Goal: Book appointment/travel/reservation

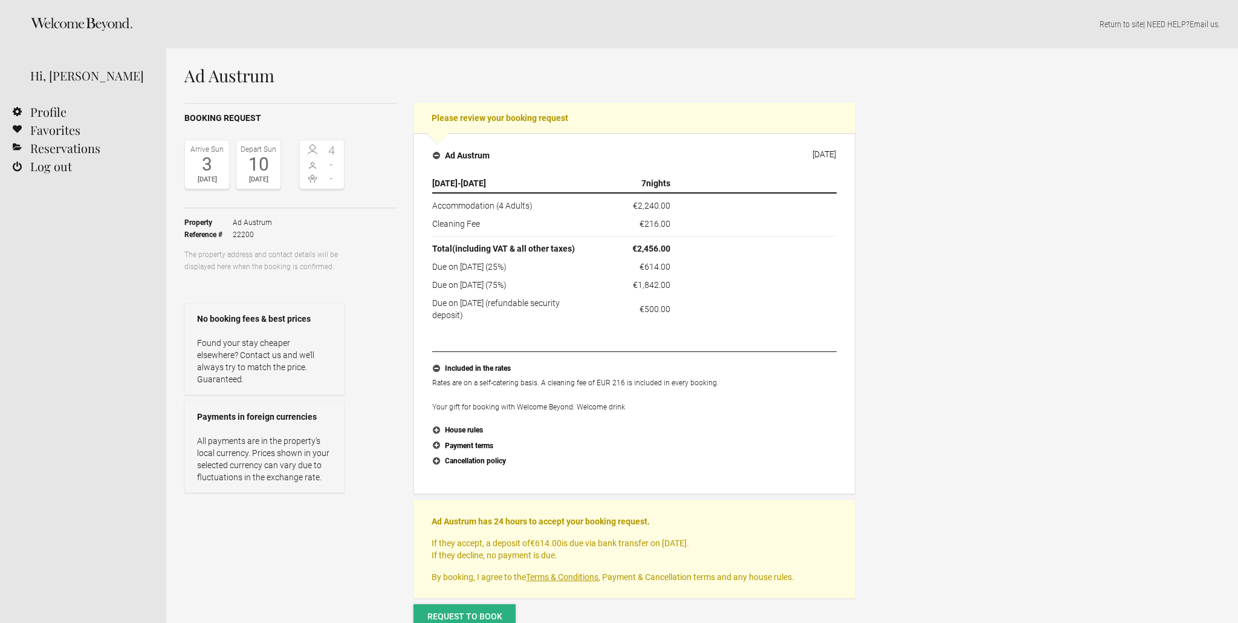
click at [473, 614] on span "Request to book" at bounding box center [464, 616] width 75 height 10
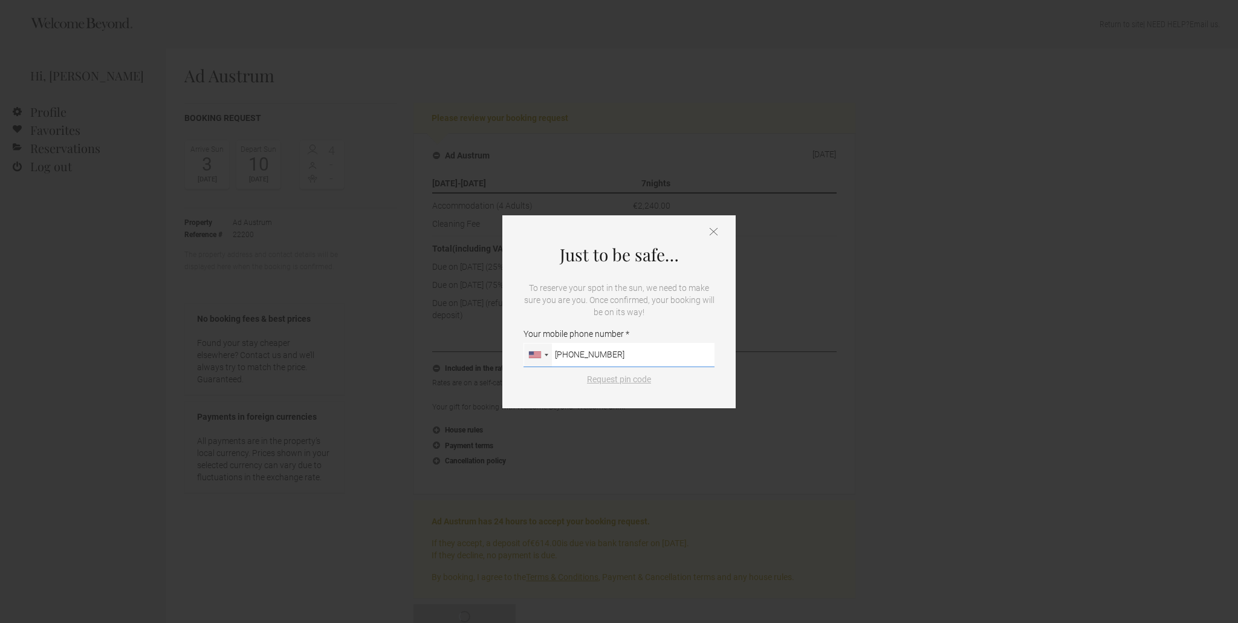
type input "1 651-303-1239"
click at [626, 382] on button "Request pin code" at bounding box center [619, 379] width 79 height 12
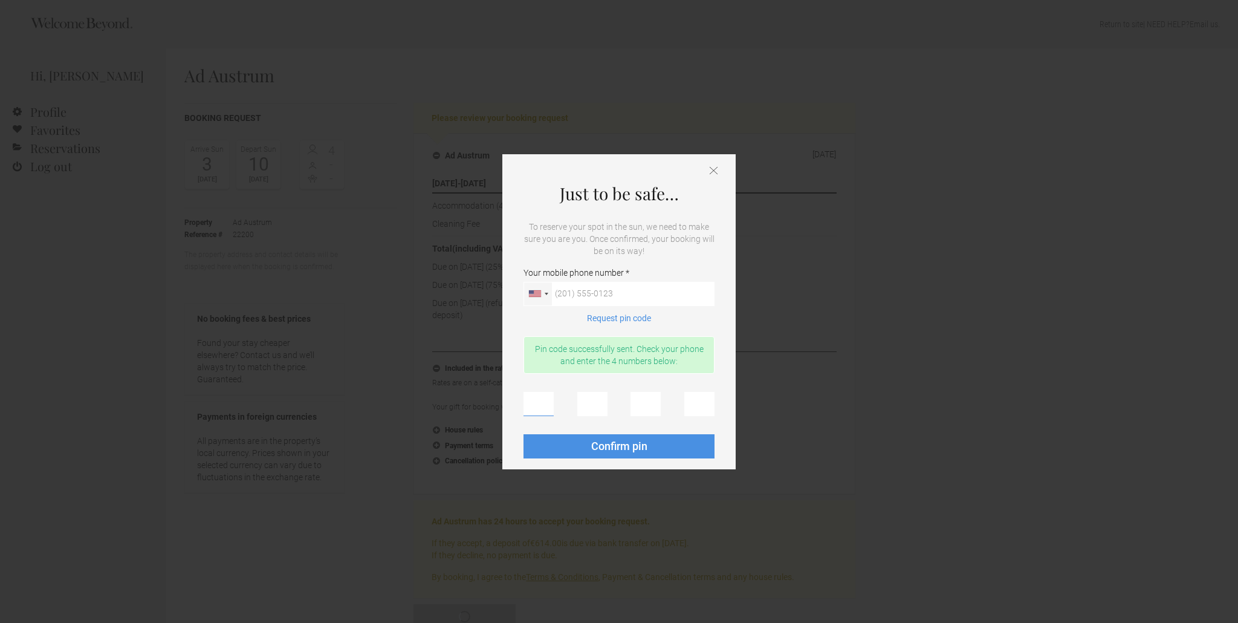
click at [535, 409] on input "text" at bounding box center [539, 404] width 30 height 24
type input "9"
type input "0"
type input "3"
type input "2"
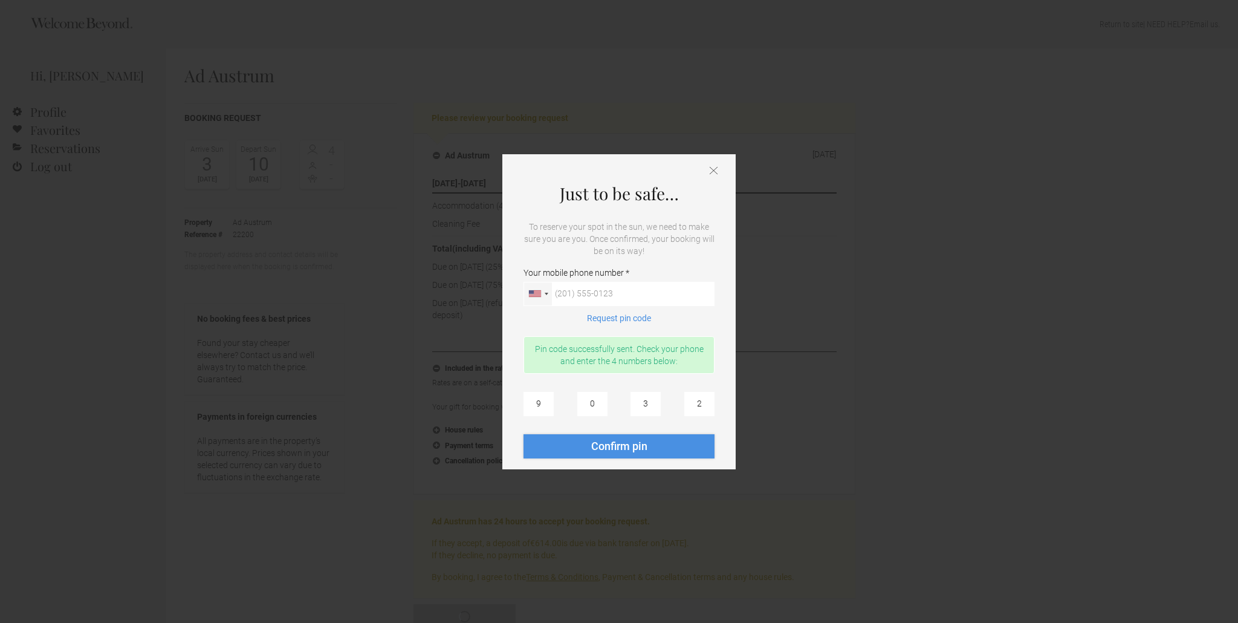
click at [634, 449] on span "Confirm pin" at bounding box center [619, 446] width 56 height 13
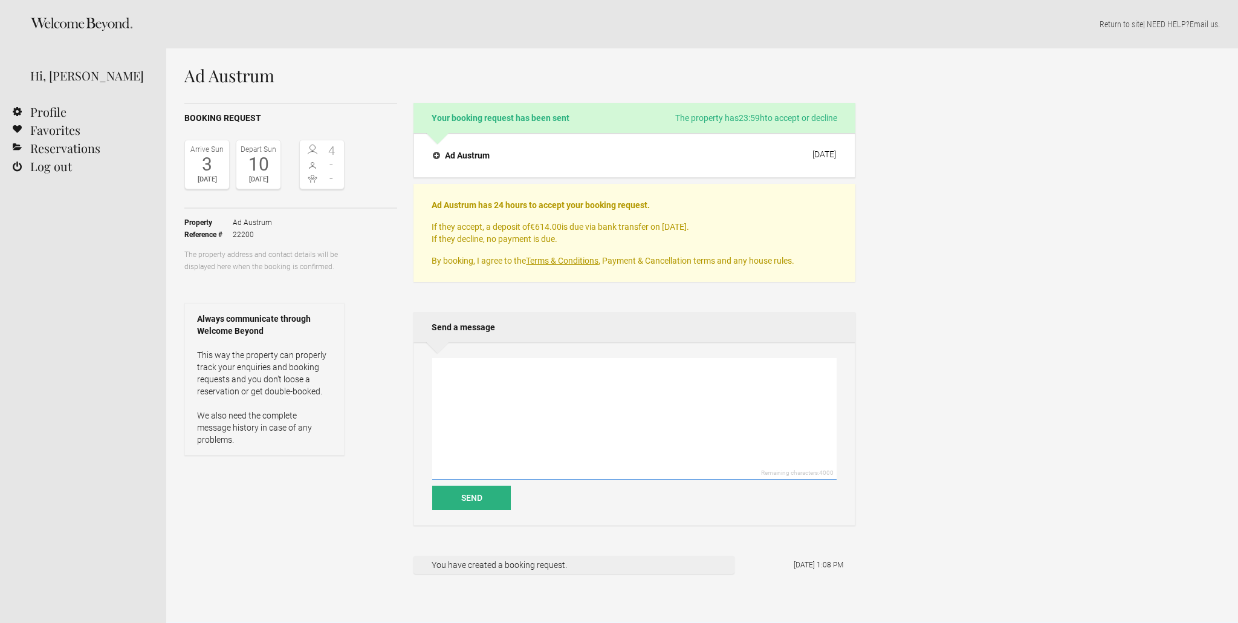
click at [487, 398] on textarea at bounding box center [634, 419] width 404 height 122
type textarea "Baby boomers sister trip... first time in [GEOGRAPHIC_DATA]."
click at [472, 499] on button "Send" at bounding box center [471, 498] width 79 height 24
